Goal: Task Accomplishment & Management: Use online tool/utility

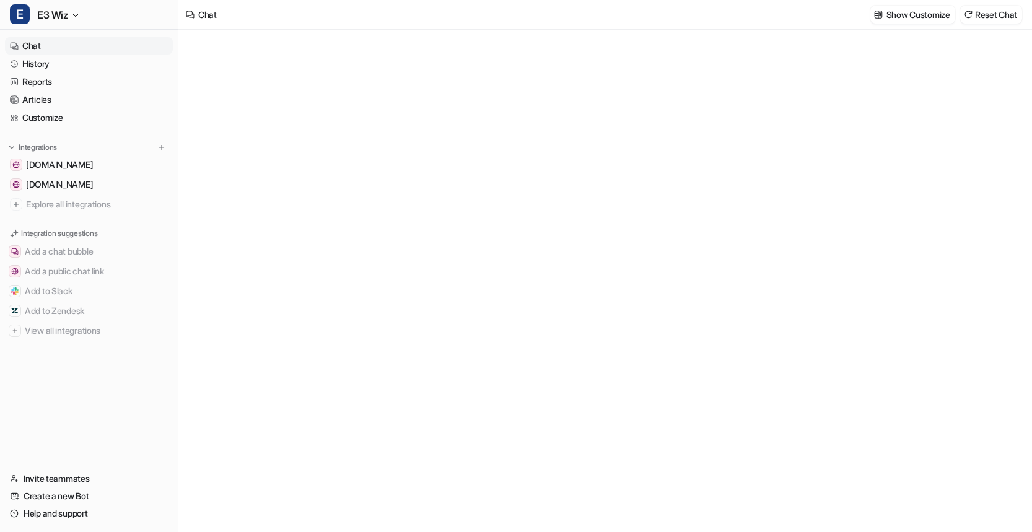
type textarea "**********"
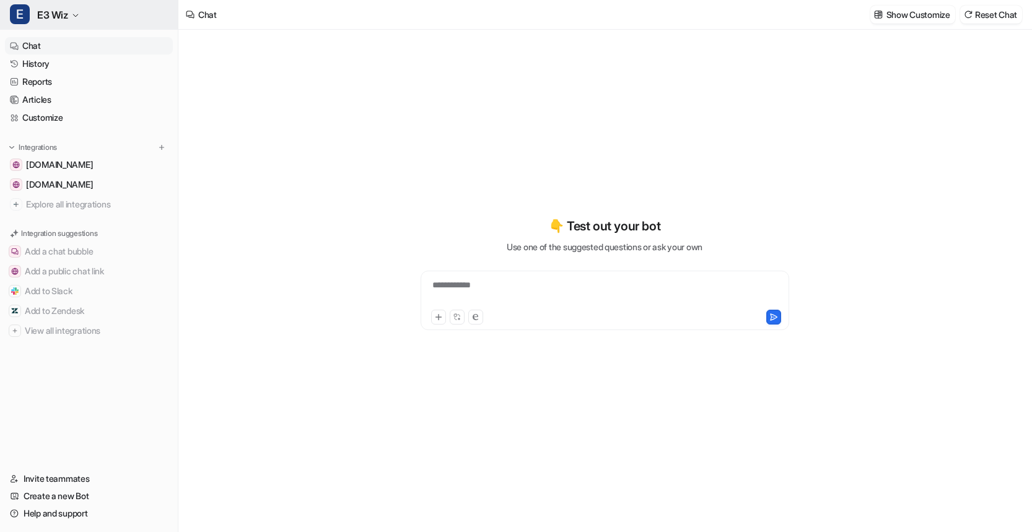
click at [70, 12] on button "E E3 Wiz" at bounding box center [89, 15] width 178 height 30
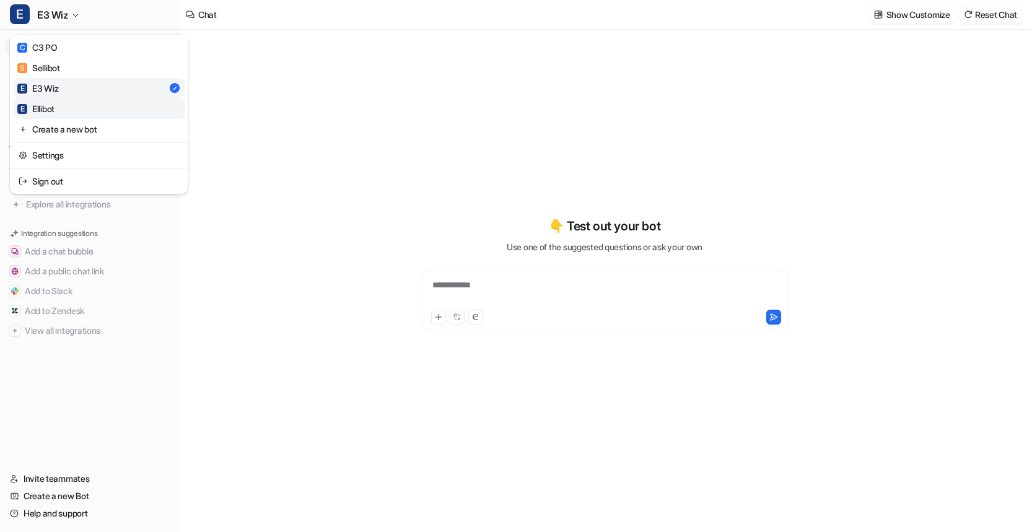
click at [99, 107] on link "E Ellibot" at bounding box center [99, 108] width 171 height 20
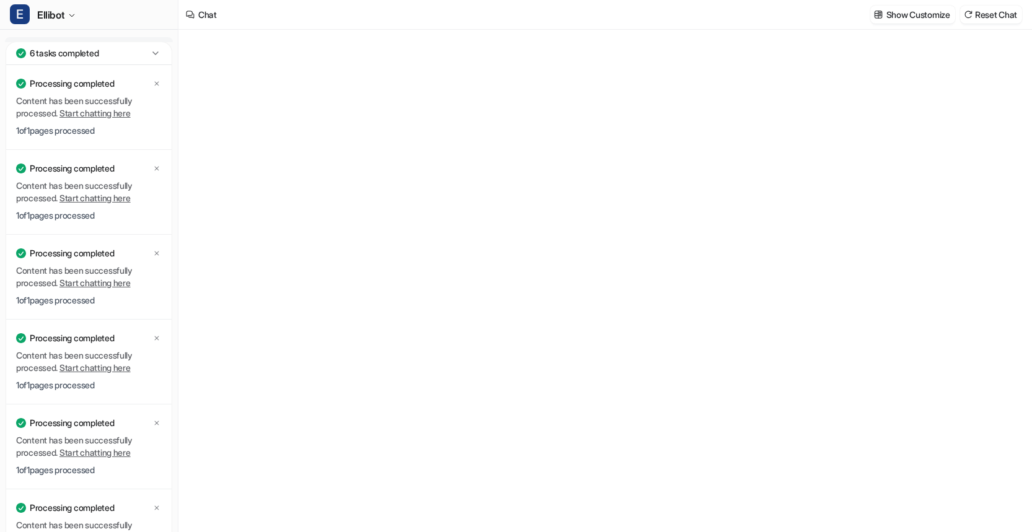
type textarea "**********"
click at [107, 131] on p "1 of 1 pages processed" at bounding box center [89, 130] width 146 height 12
click at [157, 56] on icon at bounding box center [155, 53] width 12 height 12
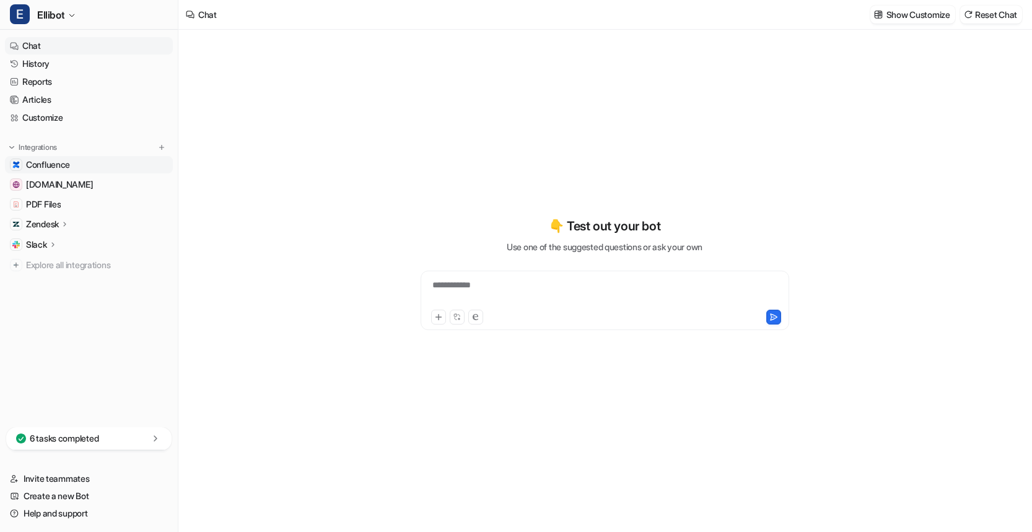
click at [118, 166] on link "Confluence" at bounding box center [89, 164] width 168 height 17
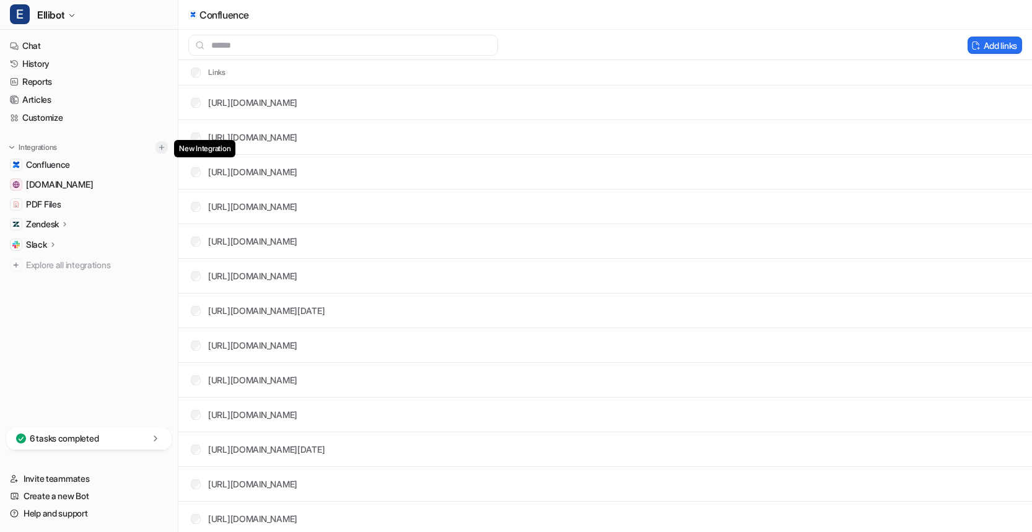
click at [159, 146] on img at bounding box center [161, 147] width 9 height 9
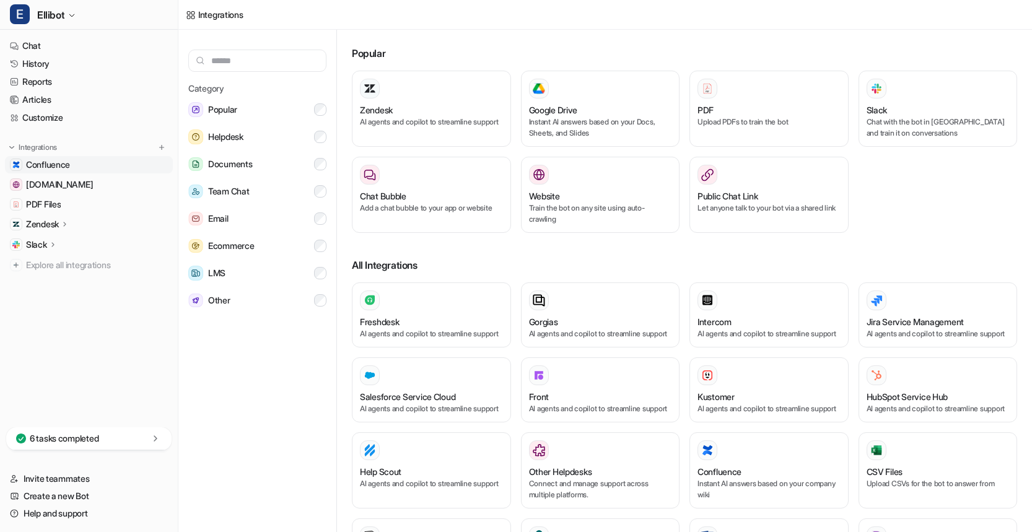
click at [120, 168] on link "Confluence" at bounding box center [89, 164] width 168 height 17
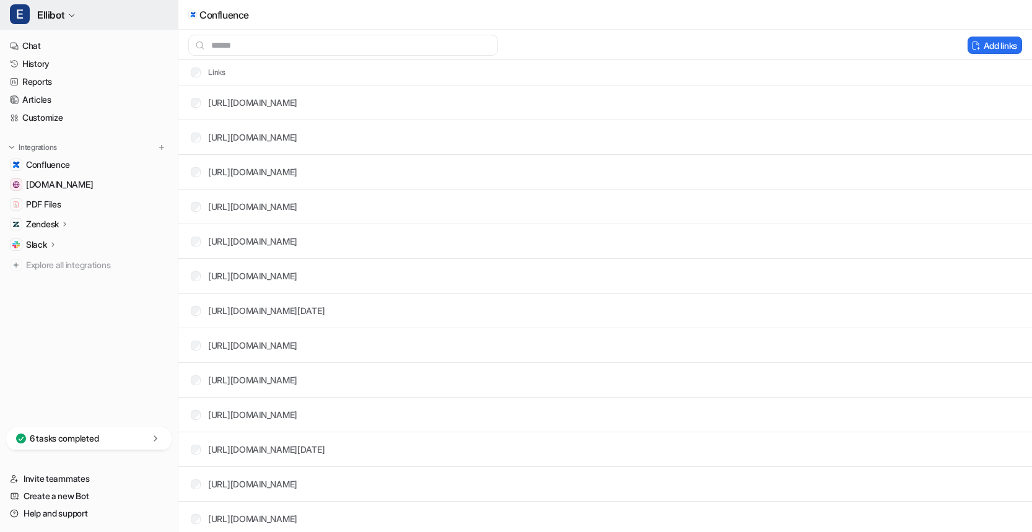
click at [68, 18] on button "E Ellibot" at bounding box center [89, 15] width 178 height 30
click at [70, 16] on icon "button" at bounding box center [71, 15] width 7 height 7
click at [73, 17] on icon "button" at bounding box center [71, 15] width 7 height 7
click at [67, 168] on span "Confluence" at bounding box center [48, 165] width 44 height 12
